Goal: Check status: Check status

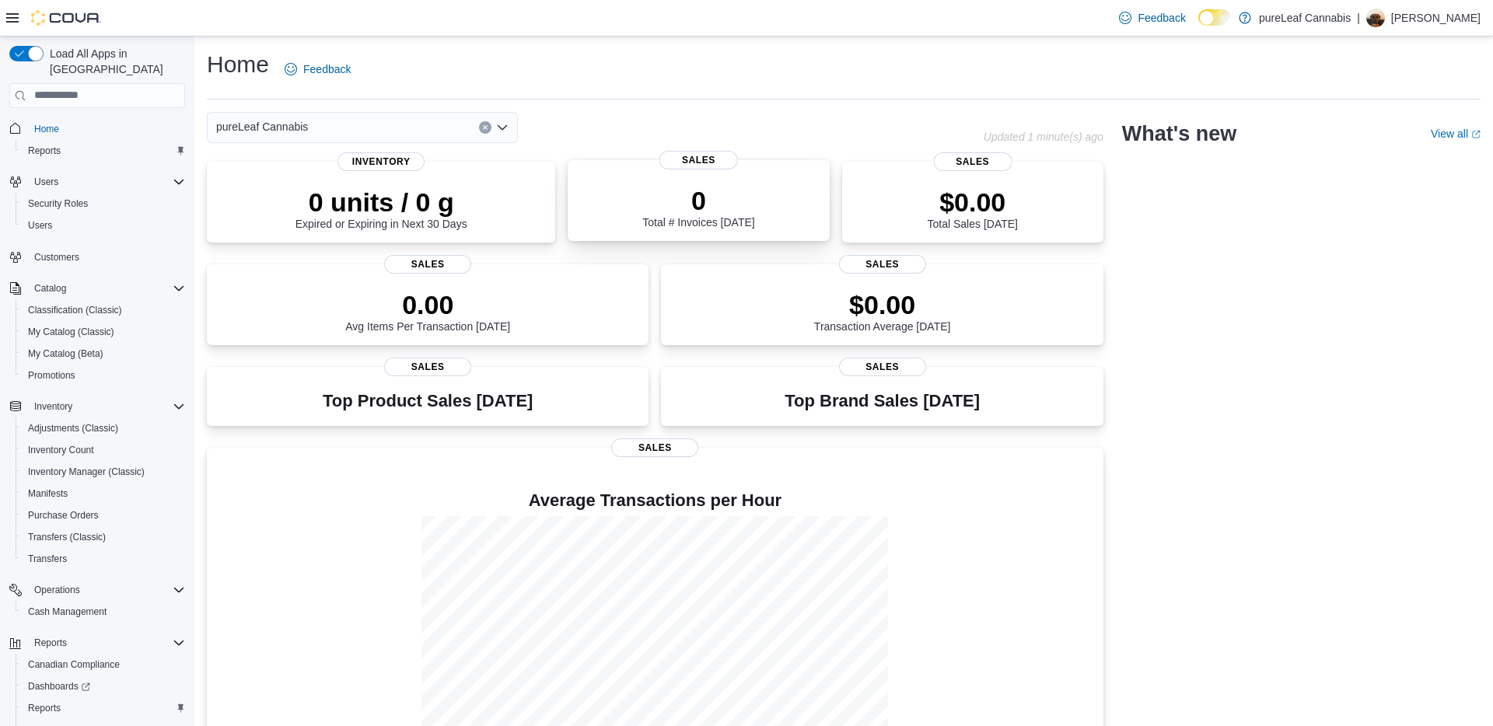
click at [757, 184] on div "0 Total # Invoices Today" at bounding box center [698, 204] width 236 height 50
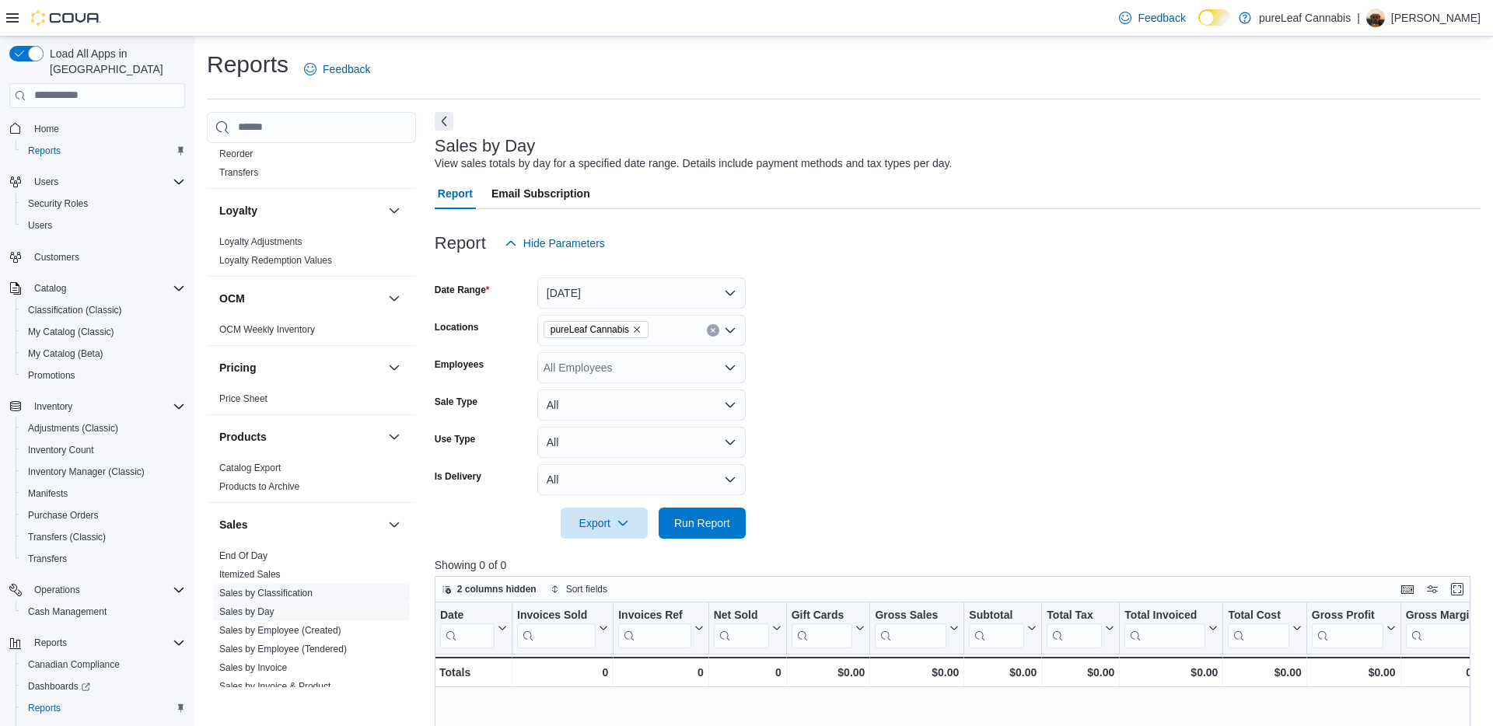
scroll to position [954, 0]
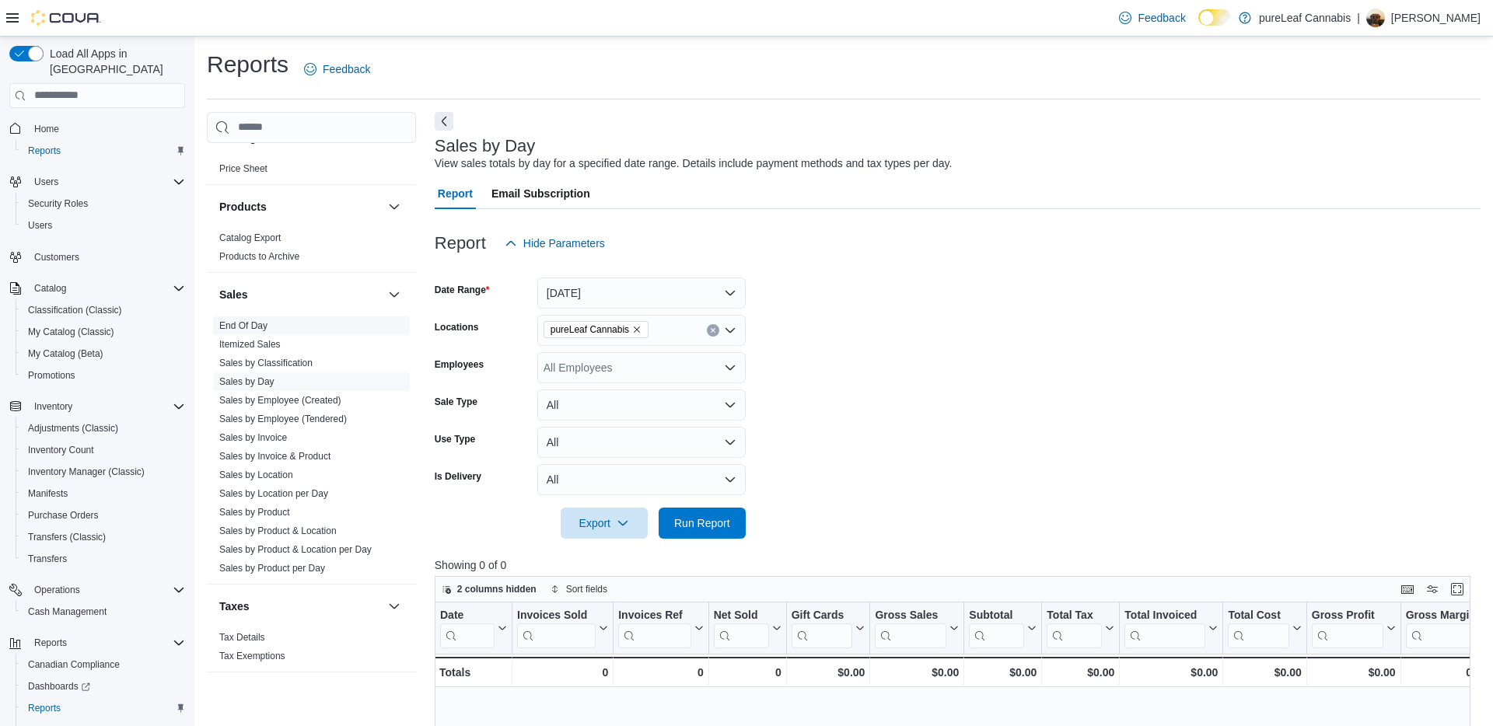
click at [238, 327] on link "End Of Day" at bounding box center [243, 325] width 48 height 11
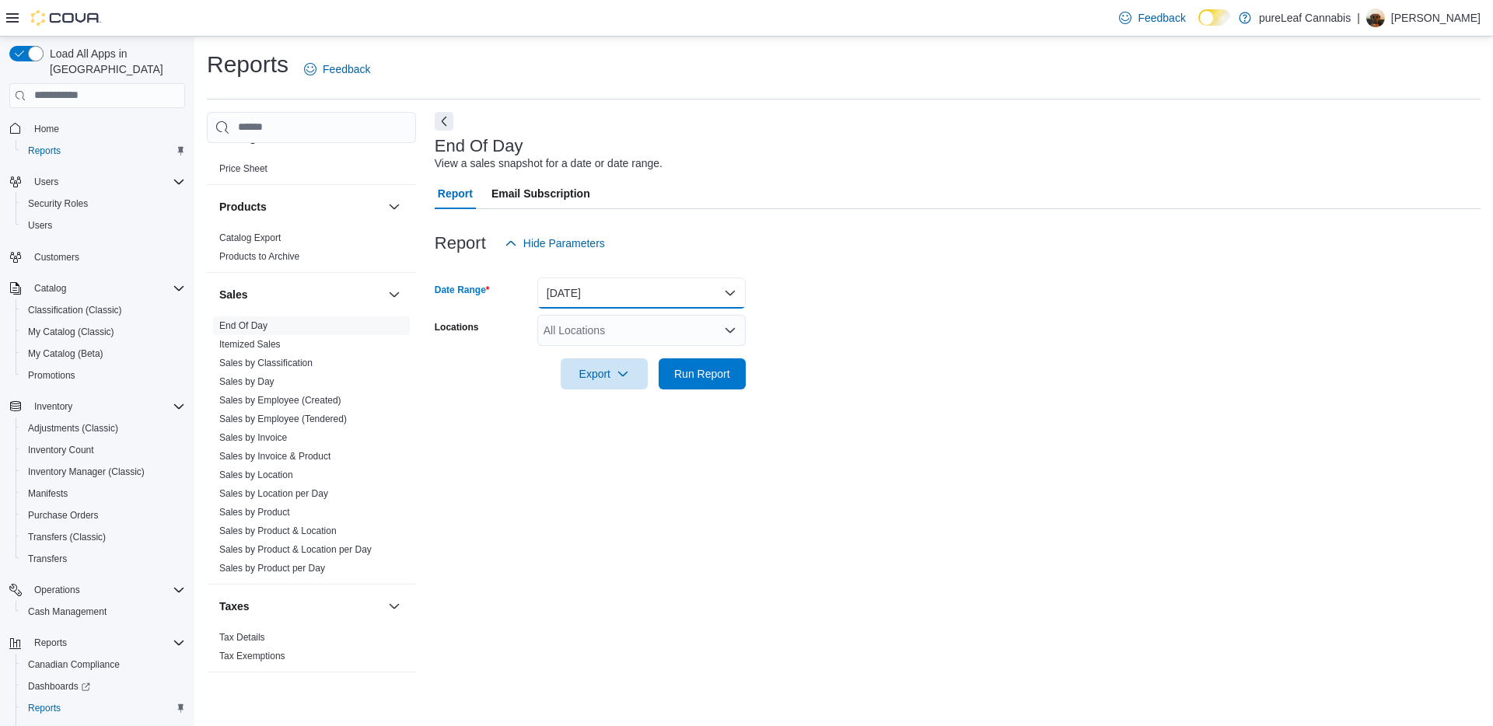
click at [628, 294] on button "Today" at bounding box center [641, 293] width 208 height 31
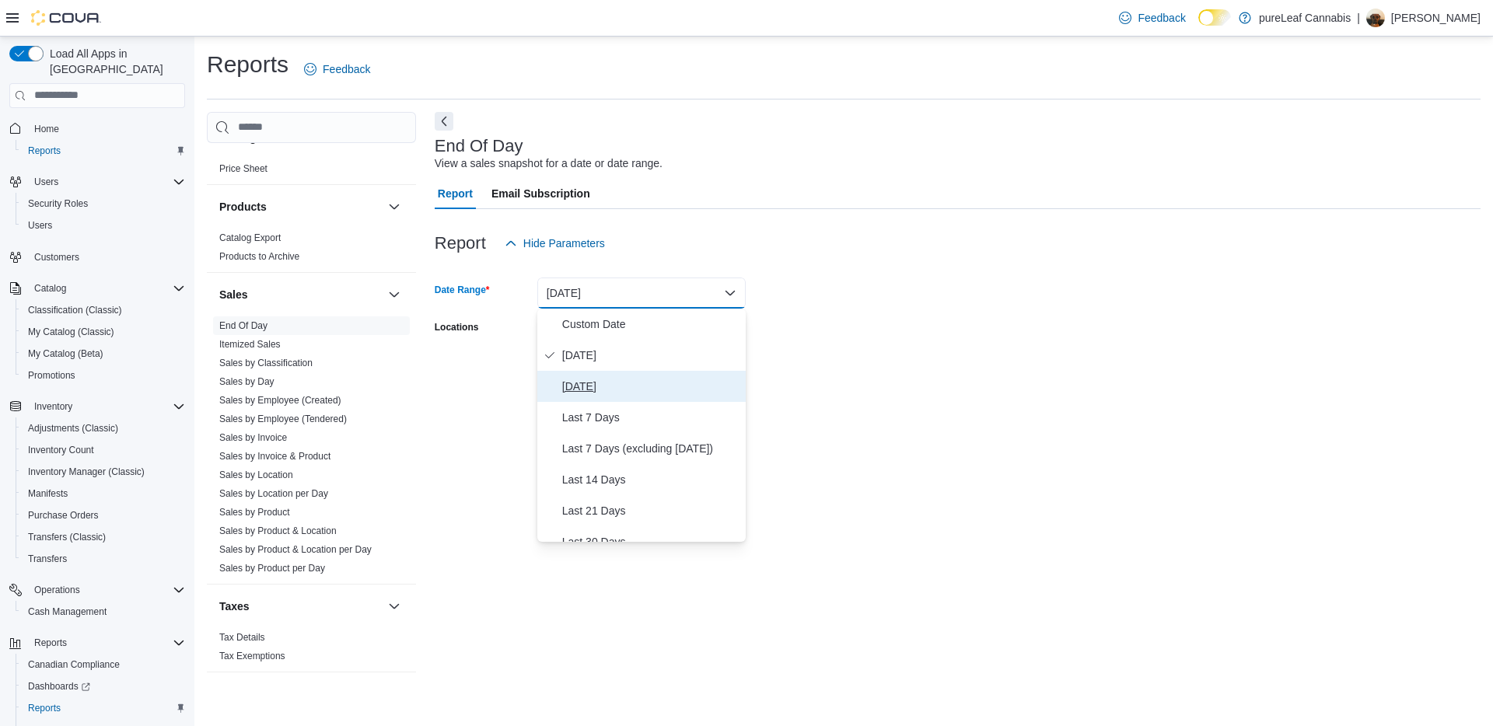
drag, startPoint x: 614, startPoint y: 380, endPoint x: 699, endPoint y: 374, distance: 85.7
click at [614, 380] on span "Yesterday" at bounding box center [650, 386] width 177 height 19
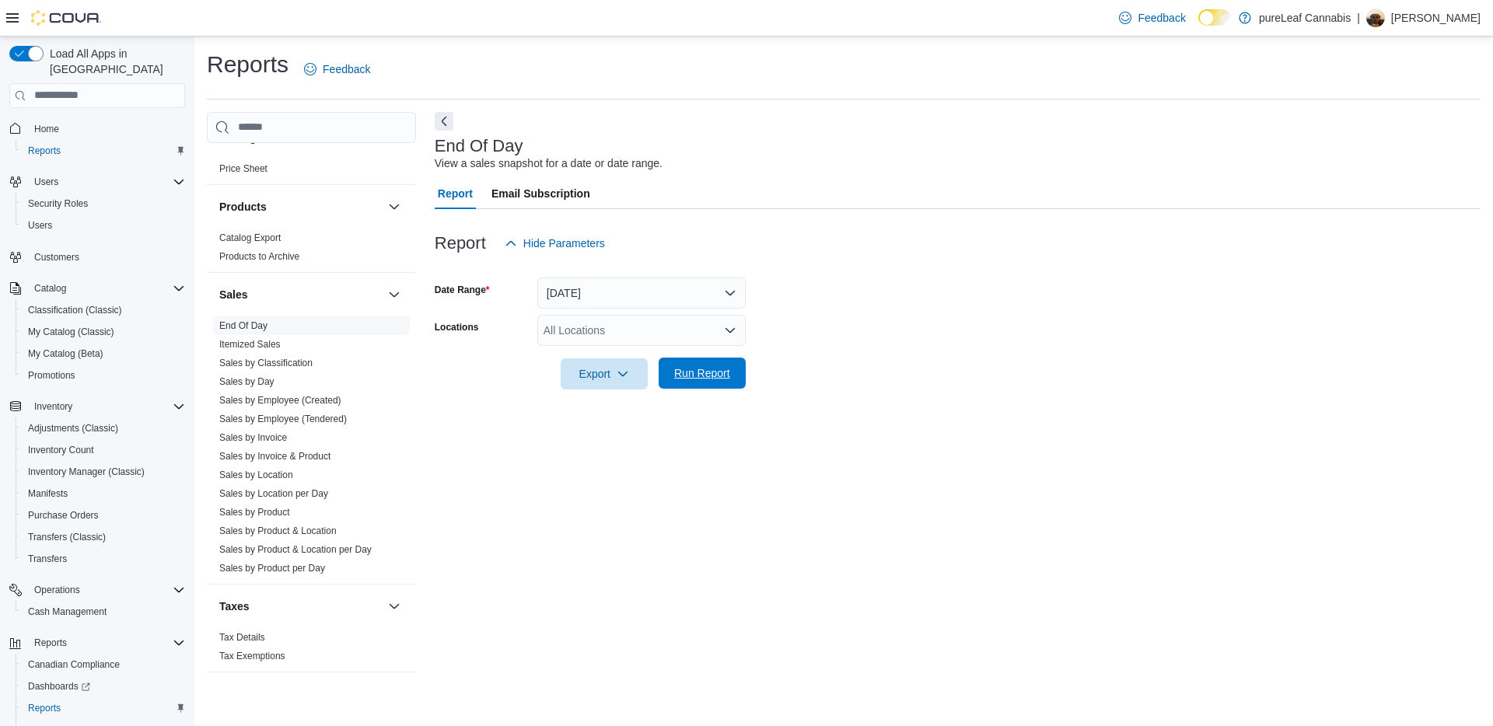
click at [699, 374] on span "Run Report" at bounding box center [702, 374] width 56 height 16
